Goal: Information Seeking & Learning: Understand process/instructions

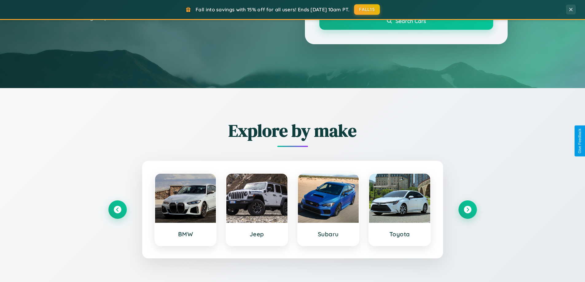
scroll to position [265, 0]
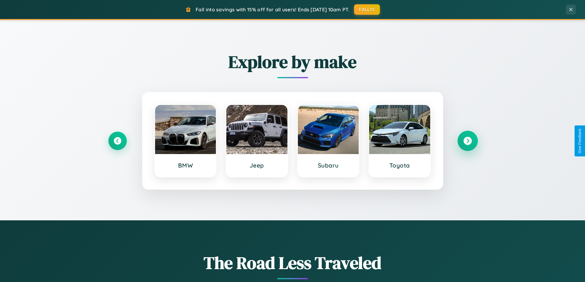
click at [467, 141] on icon at bounding box center [467, 141] width 8 height 8
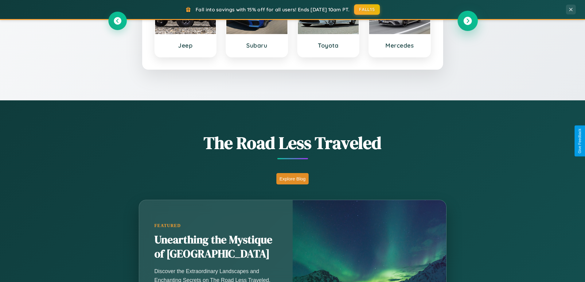
scroll to position [422, 0]
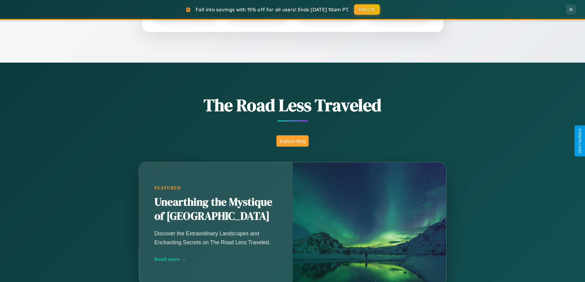
click at [292, 141] on button "Explore Blog" at bounding box center [292, 140] width 32 height 11
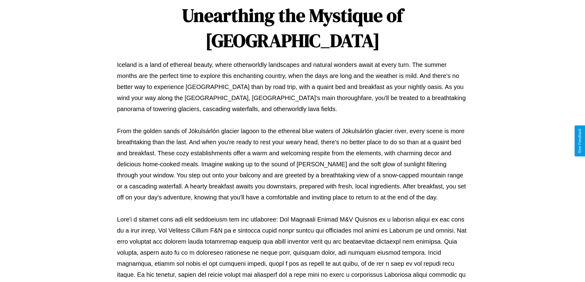
scroll to position [199, 0]
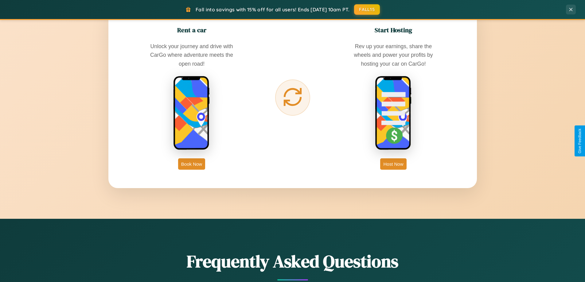
scroll to position [986, 0]
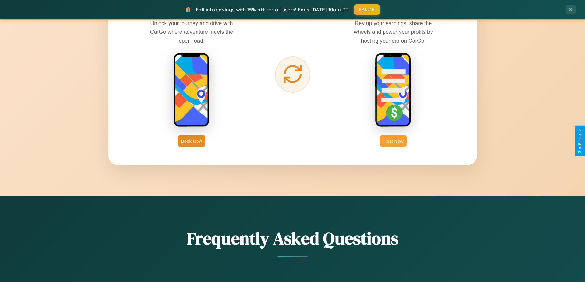
click at [393, 141] on button "Host Now" at bounding box center [393, 140] width 26 height 11
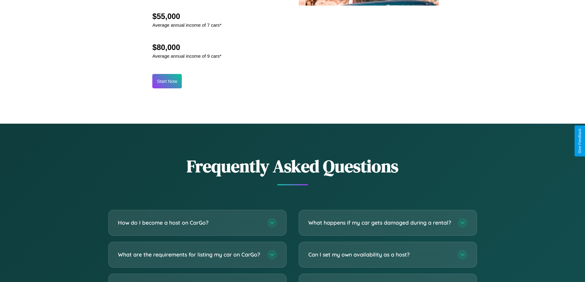
scroll to position [830, 0]
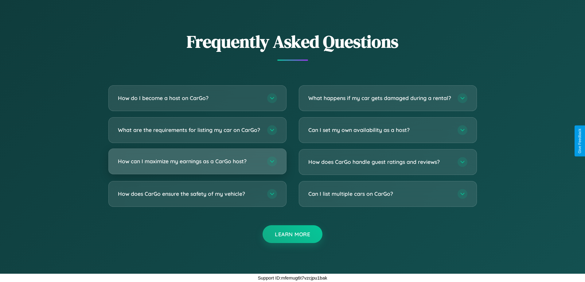
click at [197, 161] on h3 "How can I maximize my earnings as a CarGo host?" at bounding box center [189, 161] width 143 height 8
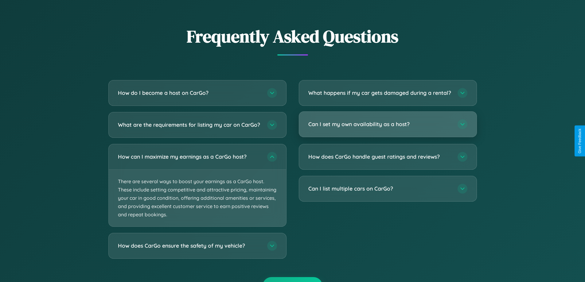
click at [387, 128] on h3 "Can I set my own availability as a host?" at bounding box center [379, 124] width 143 height 8
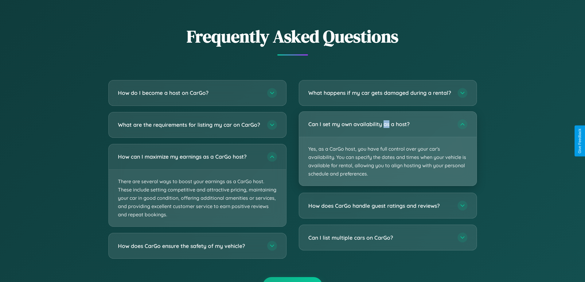
click at [387, 154] on p "Yes, as a CarGo host, you have full control over your car's availability. You c…" at bounding box center [387, 161] width 177 height 49
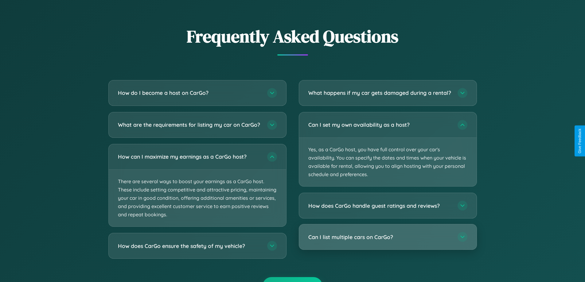
click at [387, 241] on h3 "Can I list multiple cars on CarGo?" at bounding box center [379, 237] width 143 height 8
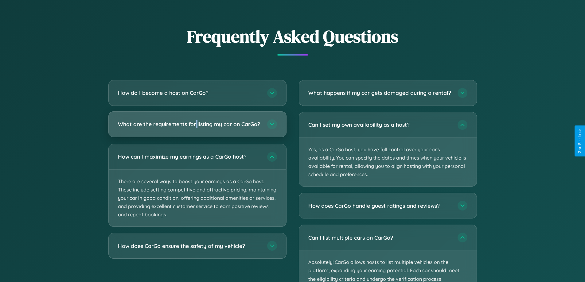
click at [197, 127] on h3 "What are the requirements for listing my car on CarGo?" at bounding box center [189, 124] width 143 height 8
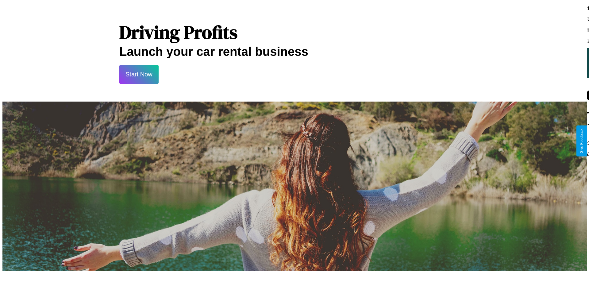
scroll to position [0, 0]
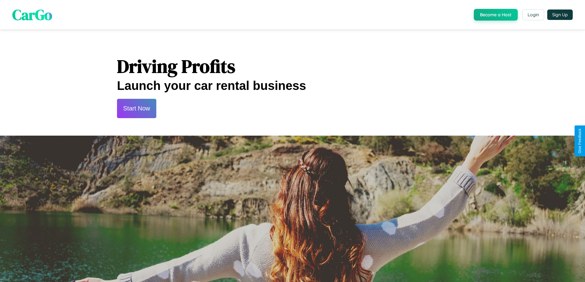
click at [136, 108] on button "Start Now" at bounding box center [136, 108] width 39 height 19
